Goal: Task Accomplishment & Management: Manage account settings

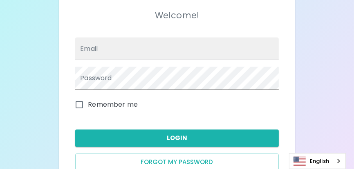
scroll to position [81, 0]
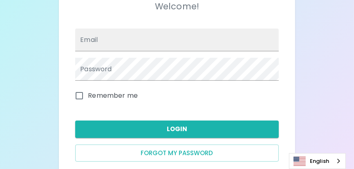
type input "[PERSON_NAME][EMAIL_ADDRESS][DOMAIN_NAME]"
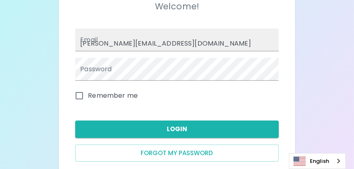
click at [78, 97] on input "Remember me" at bounding box center [79, 95] width 17 height 17
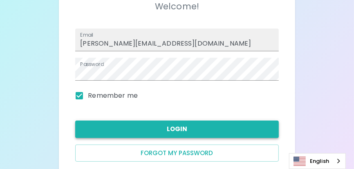
click at [171, 125] on button "Login" at bounding box center [176, 129] width 203 height 17
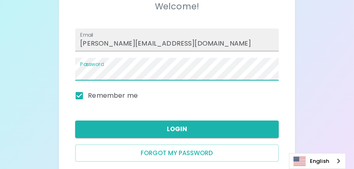
click at [284, 107] on div "Welcome! Email [PERSON_NAME][EMAIL_ADDRESS][DOMAIN_NAME] Password Remember me L…" at bounding box center [177, 63] width 216 height 250
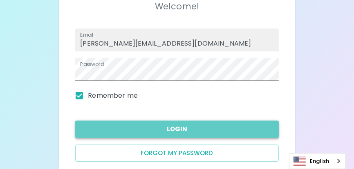
click at [175, 128] on button "Login" at bounding box center [176, 129] width 203 height 17
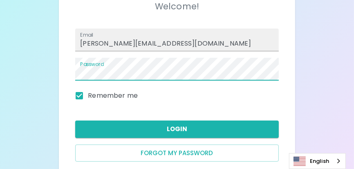
click at [44, 72] on div "Welcome! Email [PERSON_NAME][EMAIL_ADDRESS][DOMAIN_NAME] Password Remember me L…" at bounding box center [177, 63] width 354 height 289
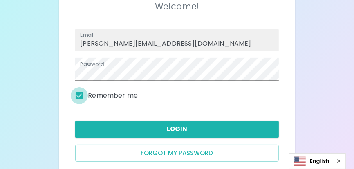
click at [78, 94] on input "Remember me" at bounding box center [79, 95] width 17 height 17
checkbox input "false"
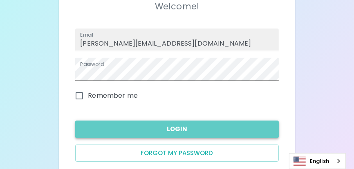
click at [179, 126] on button "Login" at bounding box center [176, 129] width 203 height 17
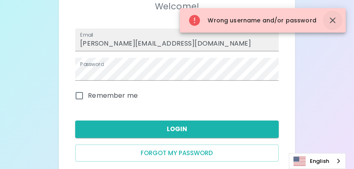
click at [332, 20] on icon "button" at bounding box center [333, 21] width 6 height 6
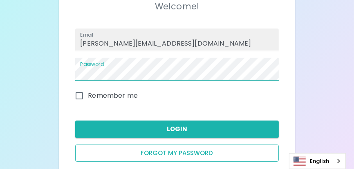
click at [188, 153] on button "Forgot my password" at bounding box center [176, 153] width 203 height 17
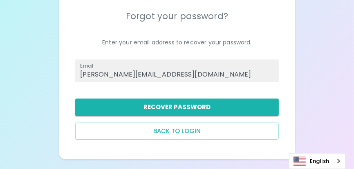
scroll to position [71, 0]
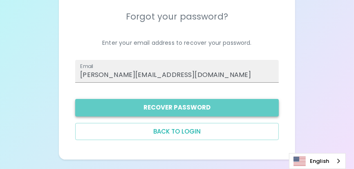
click at [183, 105] on button "Recover Password" at bounding box center [176, 107] width 203 height 17
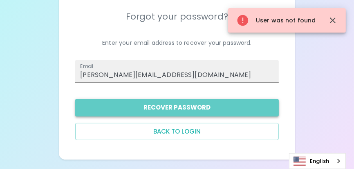
click at [163, 107] on button "Recover Password" at bounding box center [176, 107] width 203 height 17
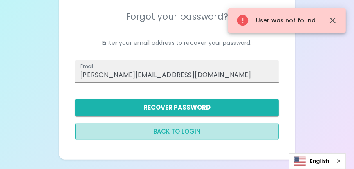
click at [167, 132] on button "Back to login" at bounding box center [176, 131] width 203 height 17
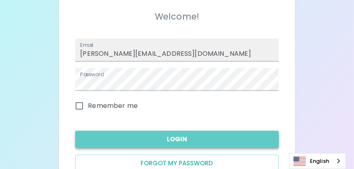
click at [179, 133] on button "Login" at bounding box center [176, 139] width 203 height 17
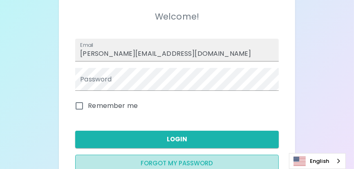
click at [167, 161] on button "Forgot my password" at bounding box center [176, 163] width 203 height 17
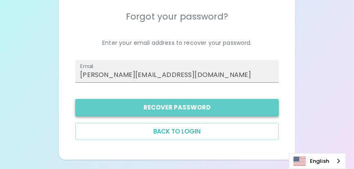
click at [173, 109] on button "Recover Password" at bounding box center [176, 107] width 203 height 17
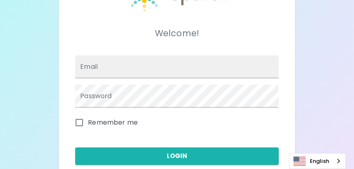
scroll to position [81, 0]
